Goal: Transaction & Acquisition: Purchase product/service

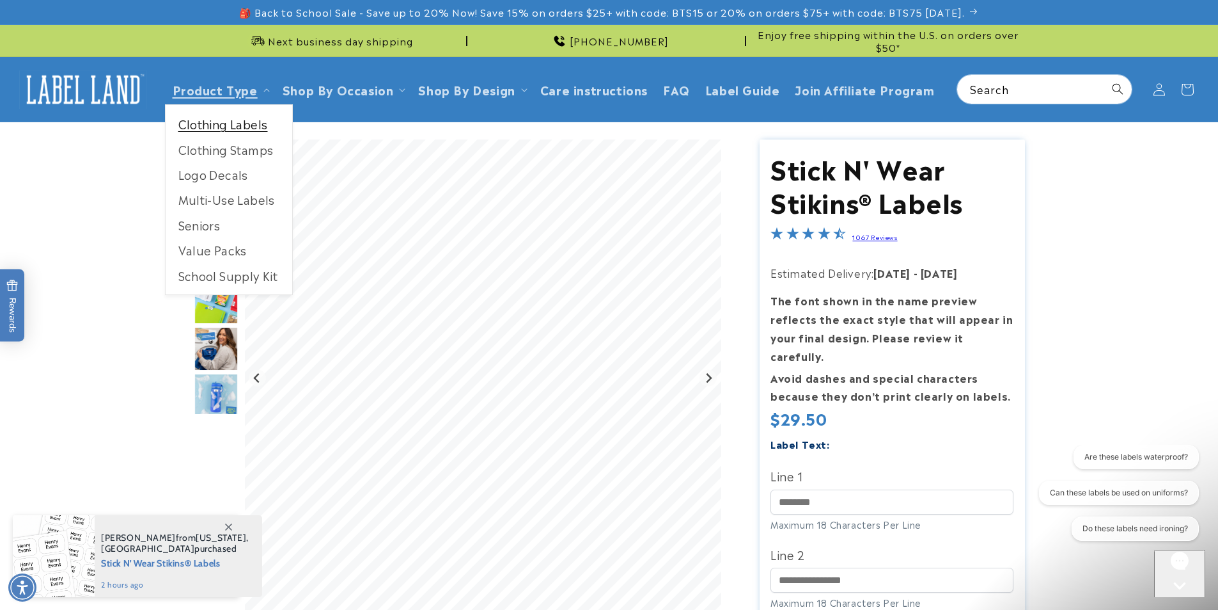
click at [203, 118] on link "Clothing Labels" at bounding box center [229, 123] width 127 height 25
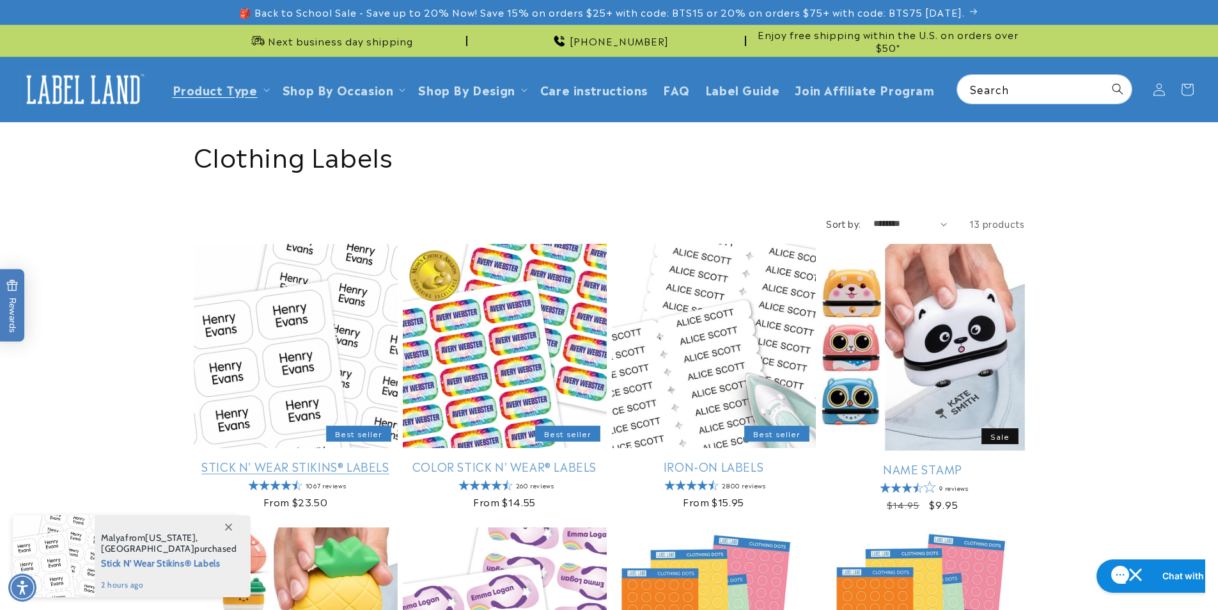
click at [333, 462] on link "Stick N' Wear Stikins® Labels" at bounding box center [296, 466] width 204 height 15
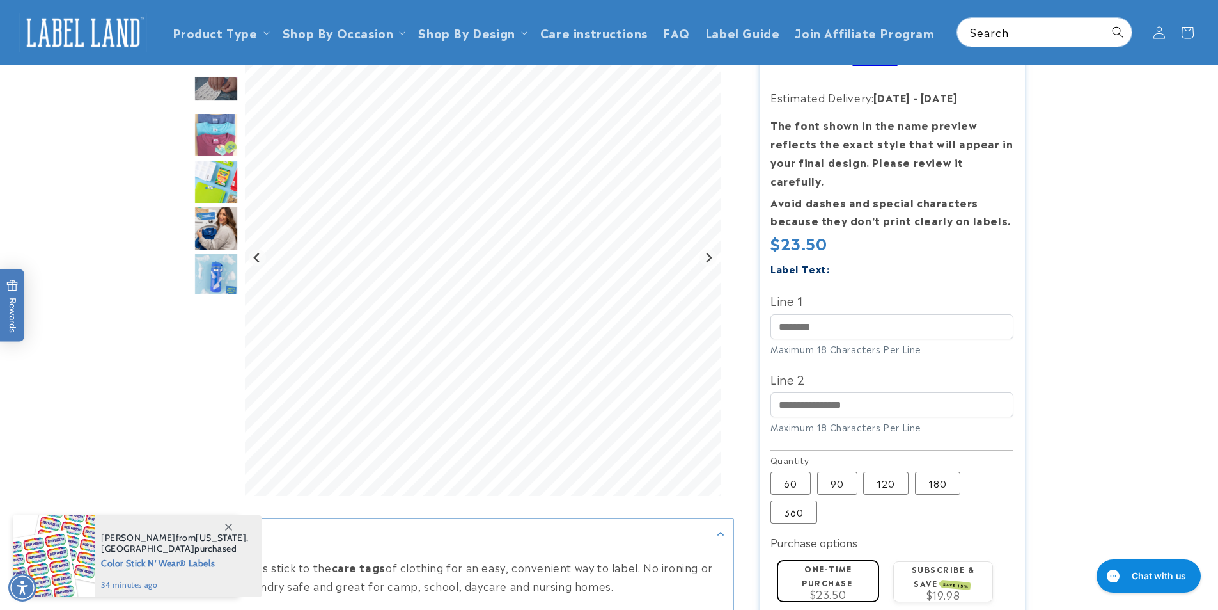
scroll to position [128, 0]
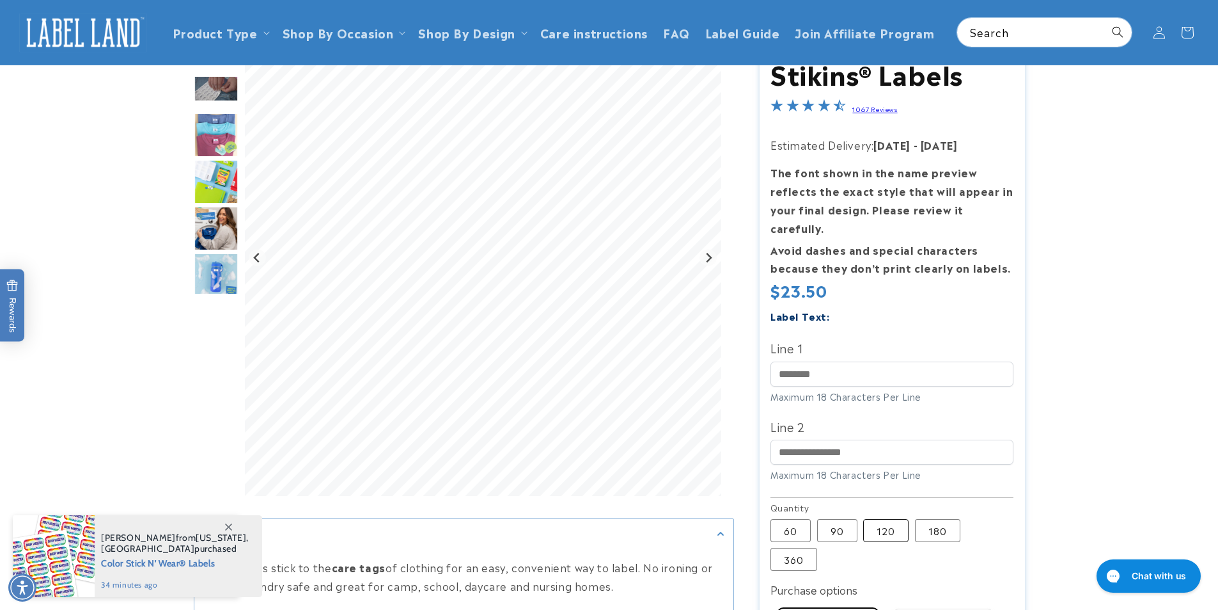
click at [873, 519] on label "120 Variant sold out or unavailable" at bounding box center [885, 530] width 45 height 23
click at [839, 519] on label "90 Variant sold out or unavailable" at bounding box center [837, 530] width 40 height 23
click at [836, 361] on input "Line 1" at bounding box center [892, 373] width 243 height 25
type input "*********"
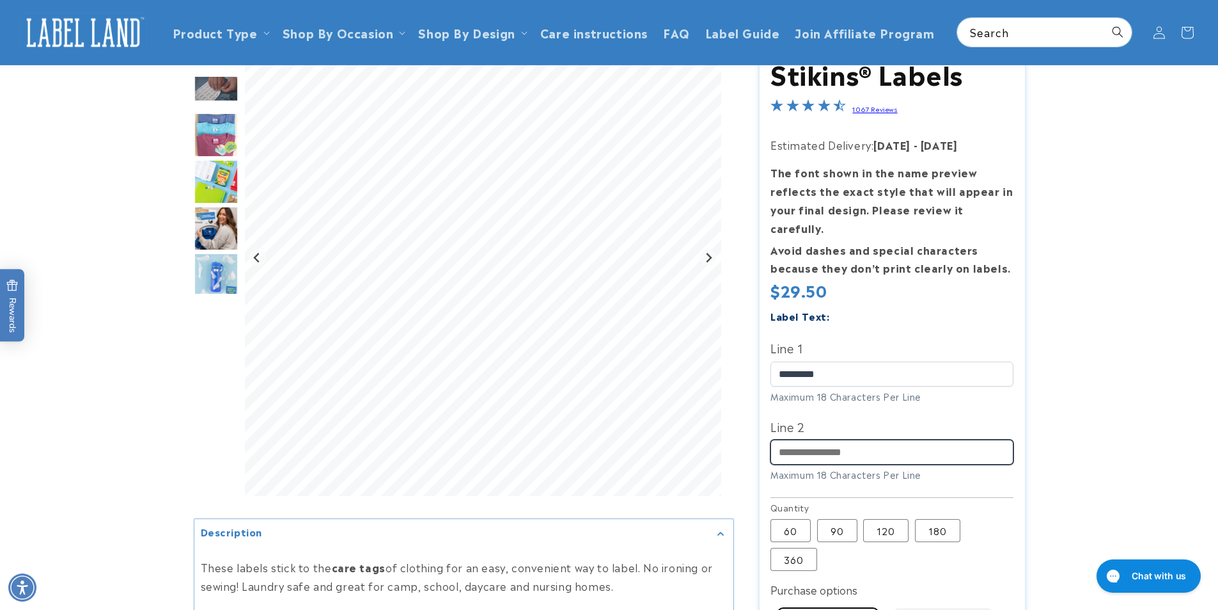
click at [842, 439] on input "Line 2" at bounding box center [892, 451] width 243 height 25
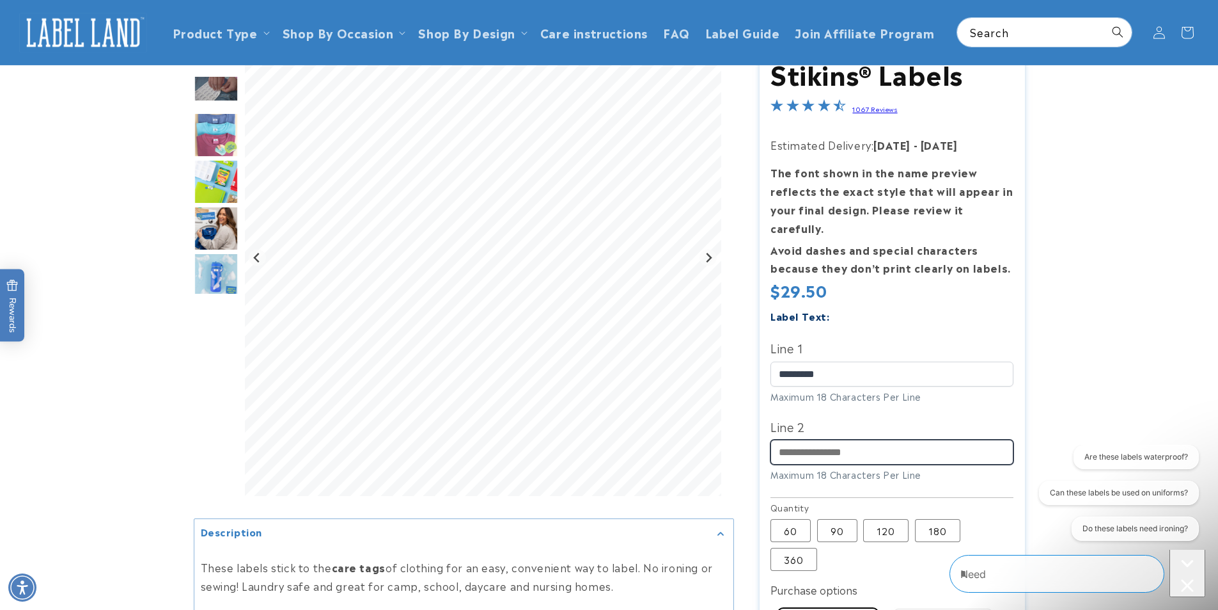
type input "**********"
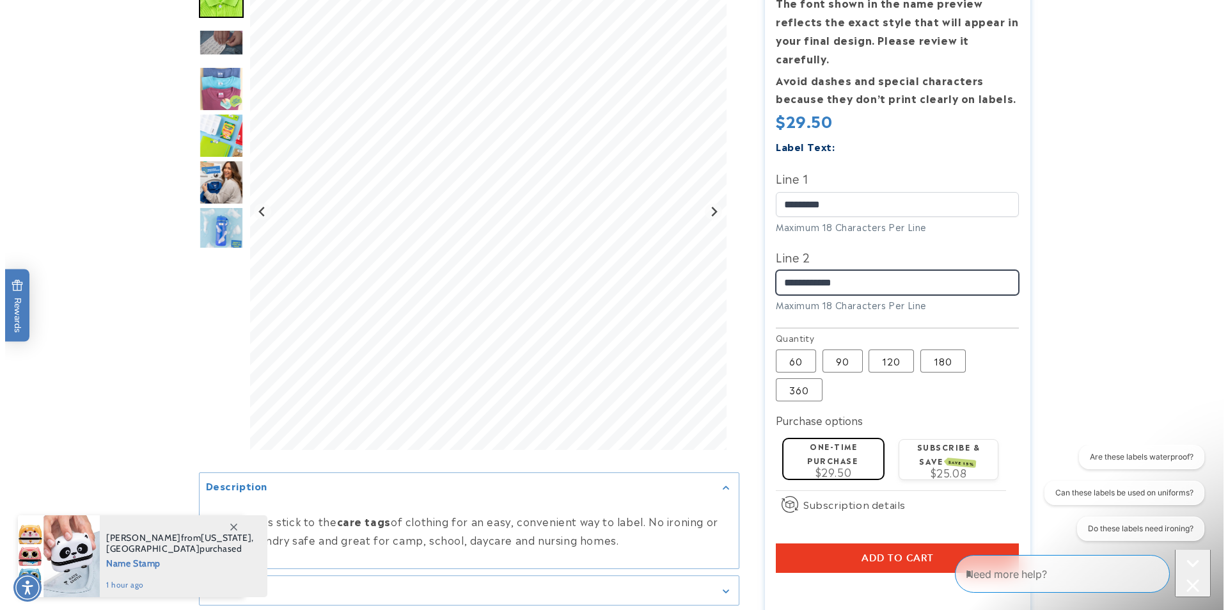
scroll to position [320, 0]
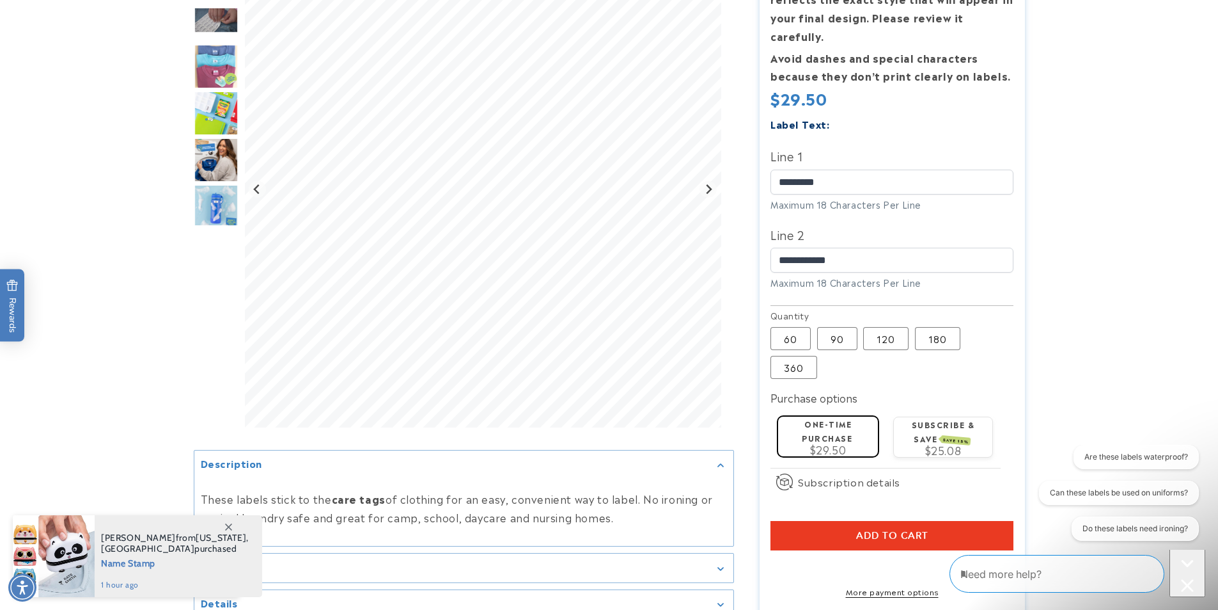
click at [872, 530] on span "Add to cart" at bounding box center [892, 536] width 72 height 12
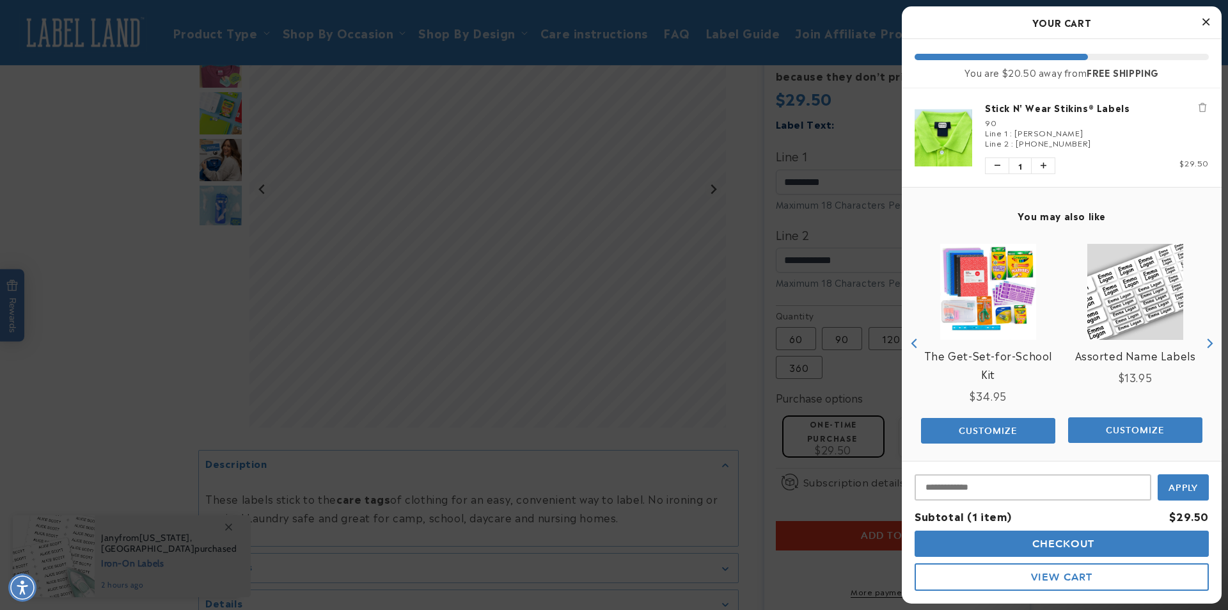
click at [979, 547] on button "Checkout" at bounding box center [1062, 543] width 294 height 26
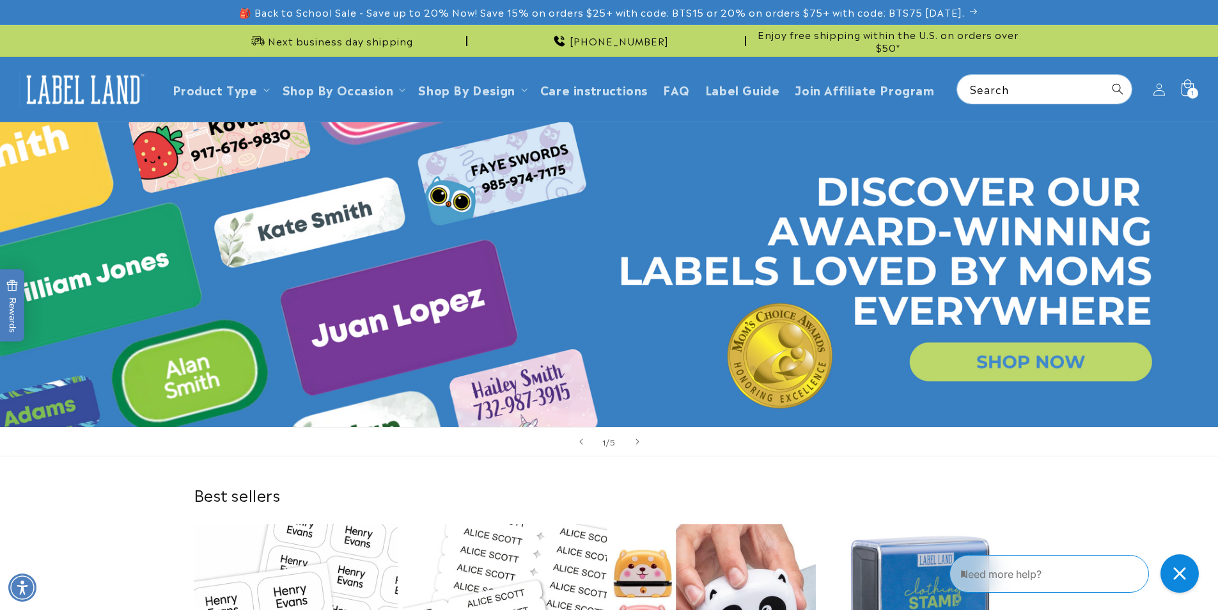
click at [1184, 88] on icon at bounding box center [1187, 89] width 30 height 30
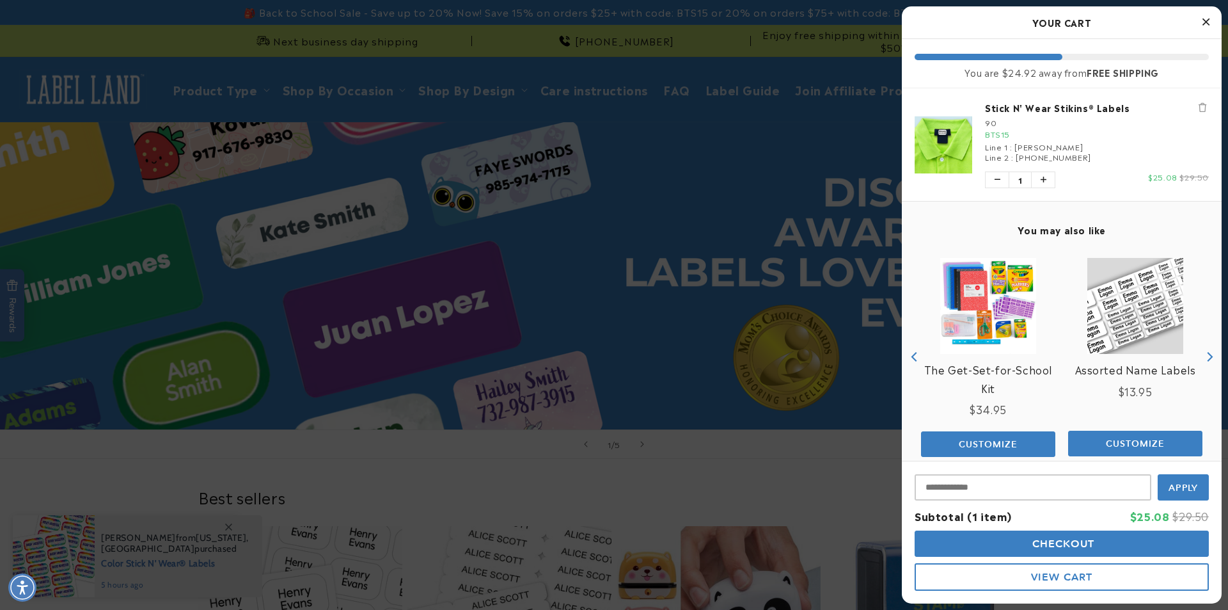
click at [1027, 572] on button "View Cart" at bounding box center [1062, 577] width 294 height 28
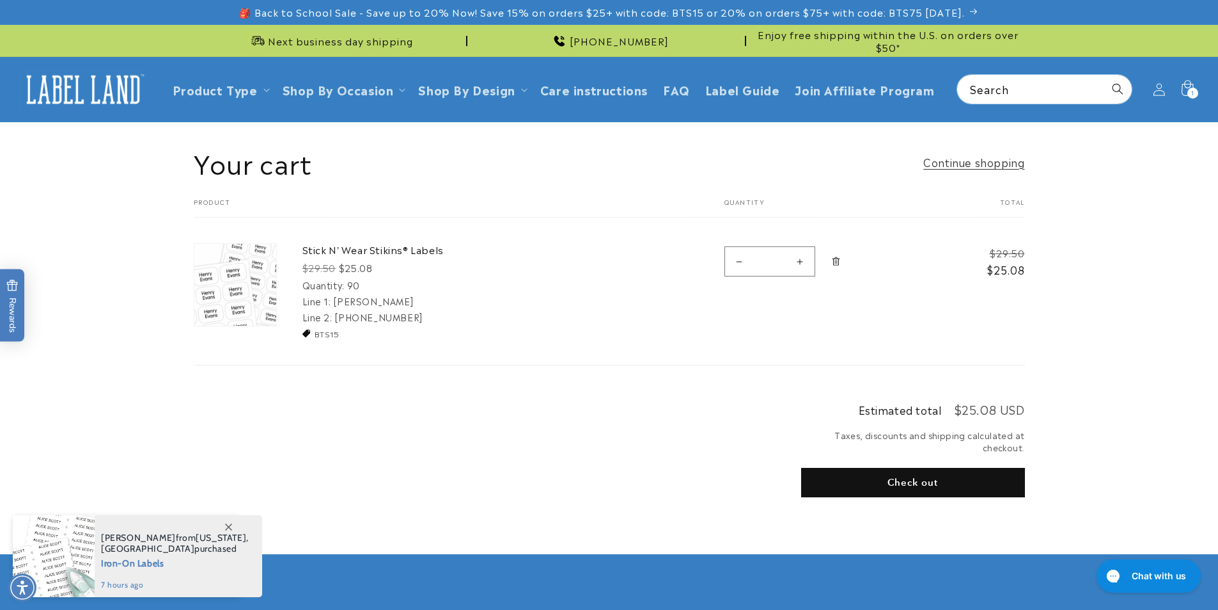
click at [920, 484] on button "Check out" at bounding box center [913, 482] width 224 height 29
